Goal: Information Seeking & Learning: Learn about a topic

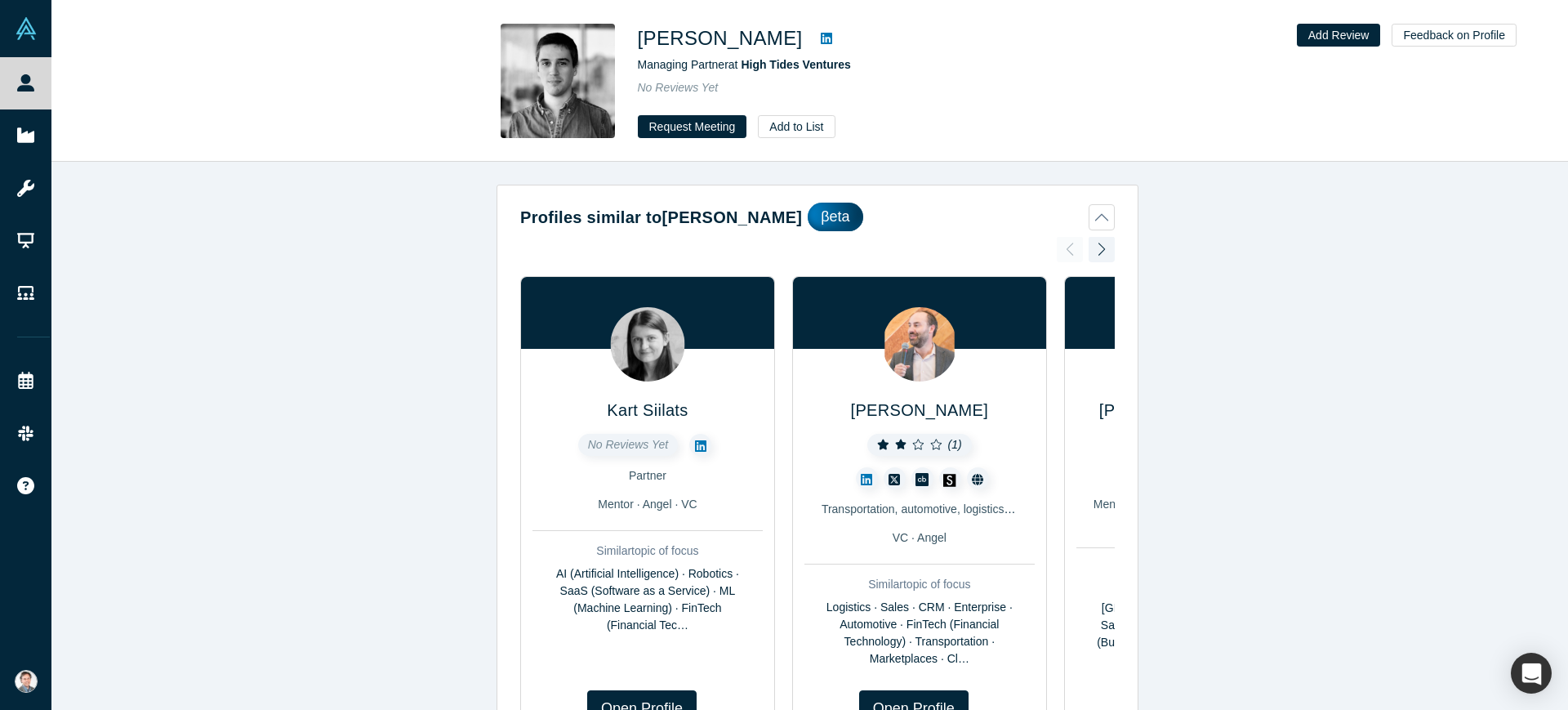
click at [826, 41] on icon at bounding box center [827, 38] width 11 height 13
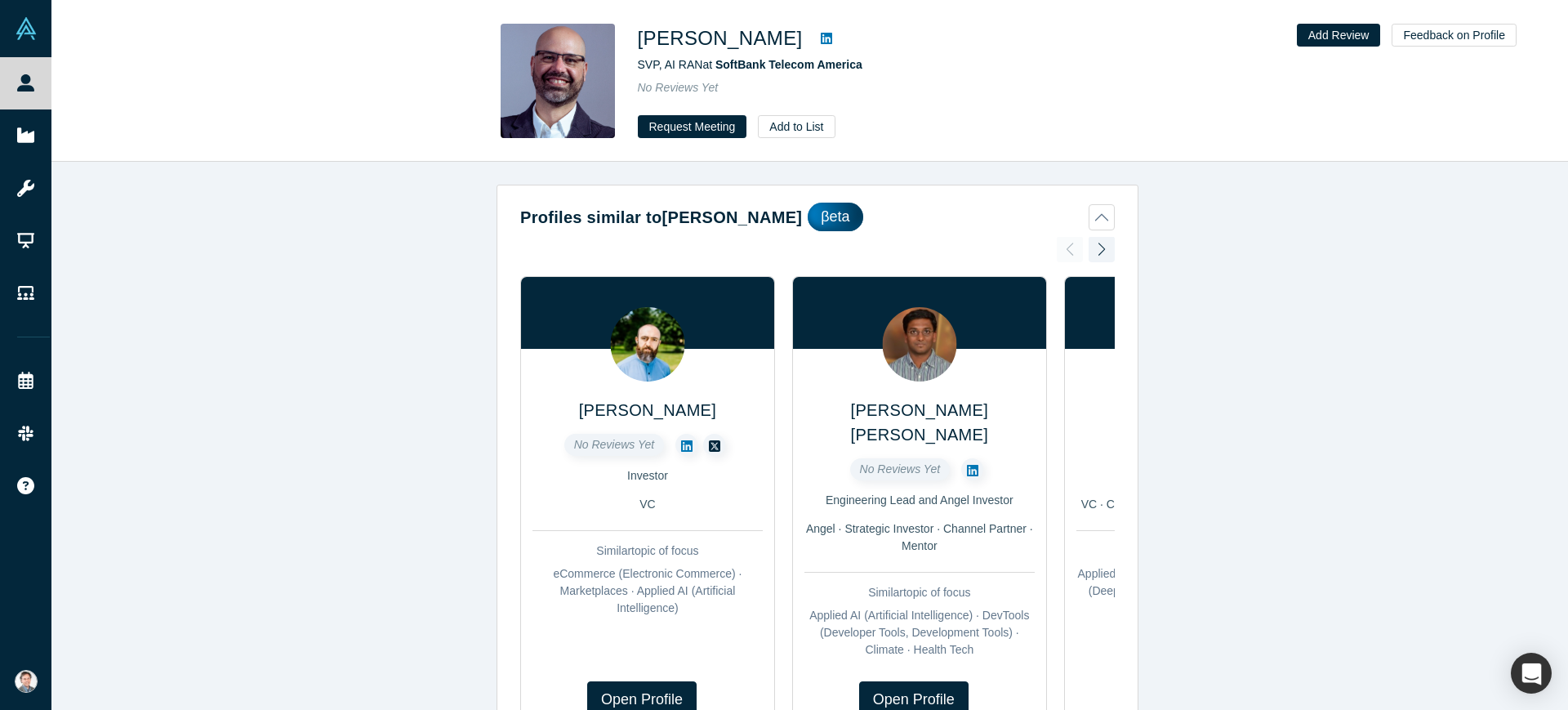
click at [833, 41] on icon at bounding box center [827, 38] width 11 height 13
